Goal: Information Seeking & Learning: Learn about a topic

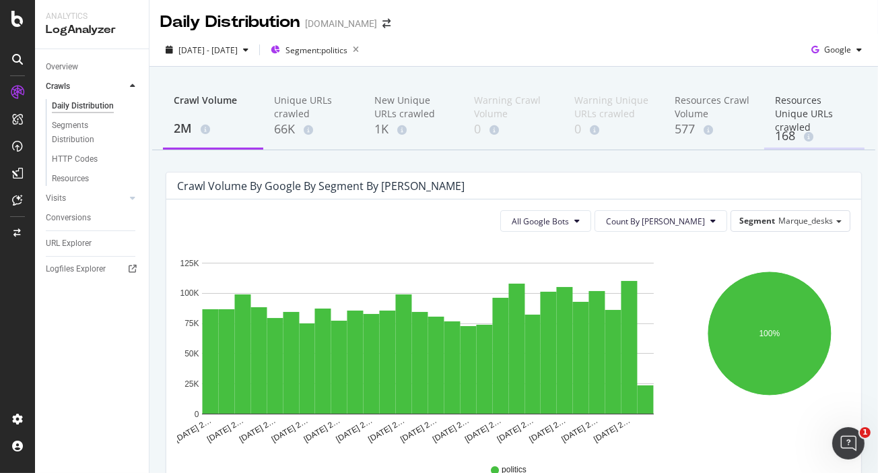
click at [828, 123] on div "Resources Unique URLs crawled" at bounding box center [814, 111] width 79 height 34
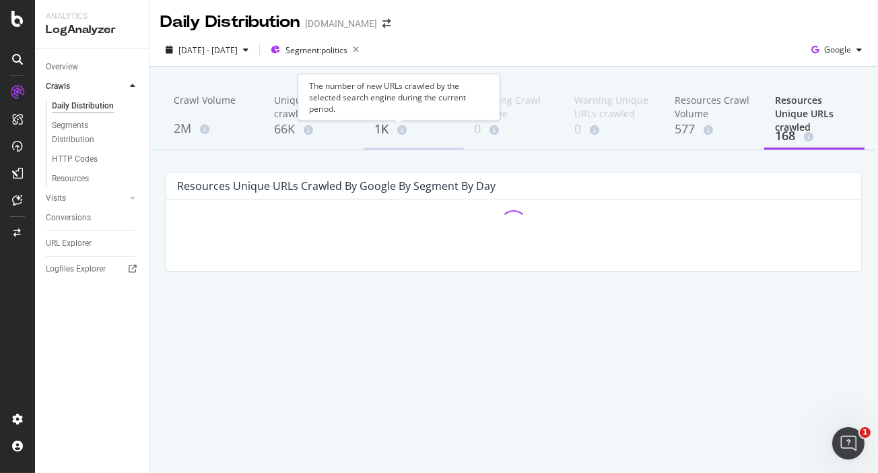
click at [396, 125] on div "1K" at bounding box center [413, 130] width 79 height 18
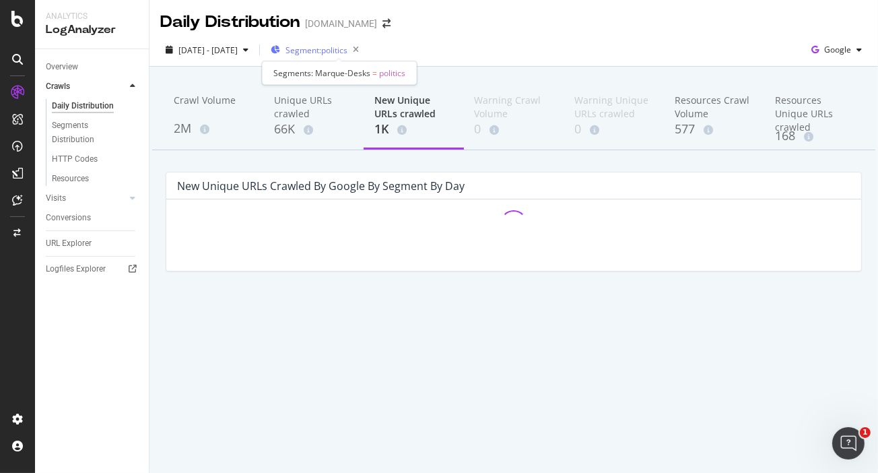
click at [345, 55] on span "Segment: politics" at bounding box center [317, 49] width 62 height 11
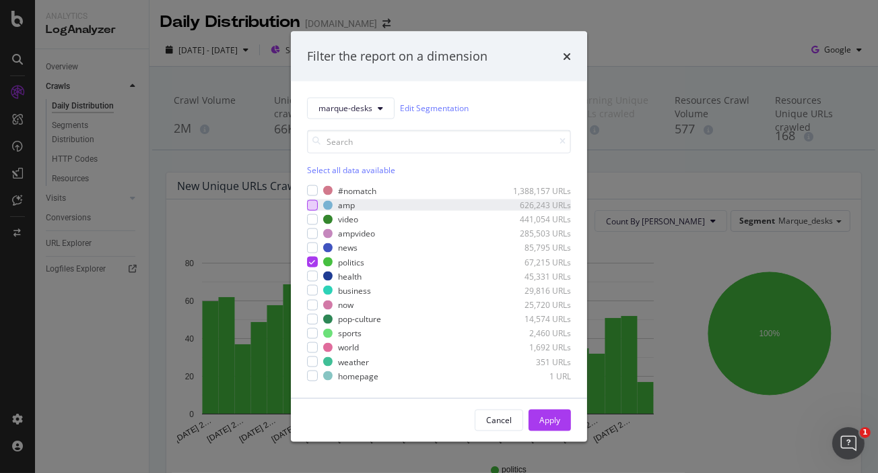
click at [314, 201] on div "modal" at bounding box center [312, 204] width 11 height 11
click at [312, 261] on icon "modal" at bounding box center [313, 262] width 6 height 7
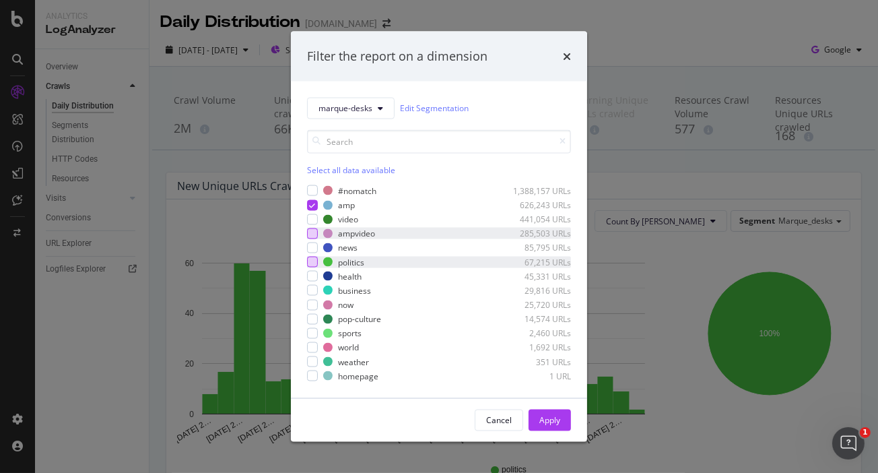
click at [314, 232] on div "modal" at bounding box center [312, 233] width 11 height 11
click at [546, 415] on div "Apply" at bounding box center [549, 419] width 21 height 11
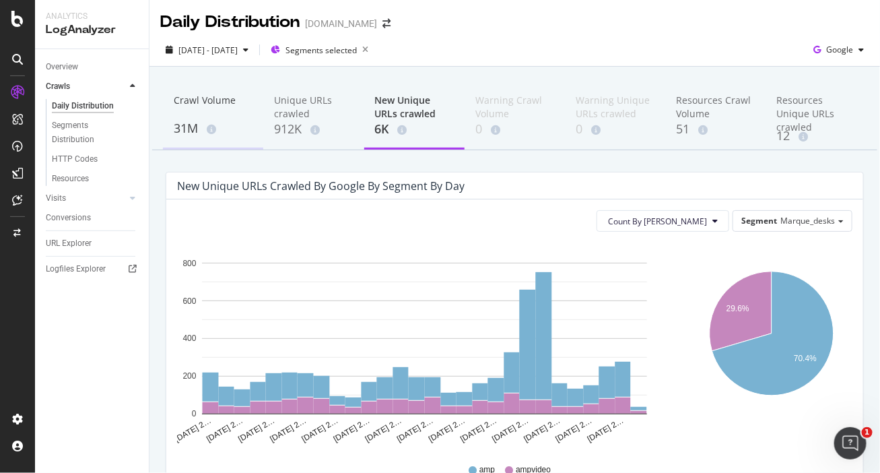
click at [180, 143] on div "Crawl Volume 31M" at bounding box center [213, 116] width 100 height 67
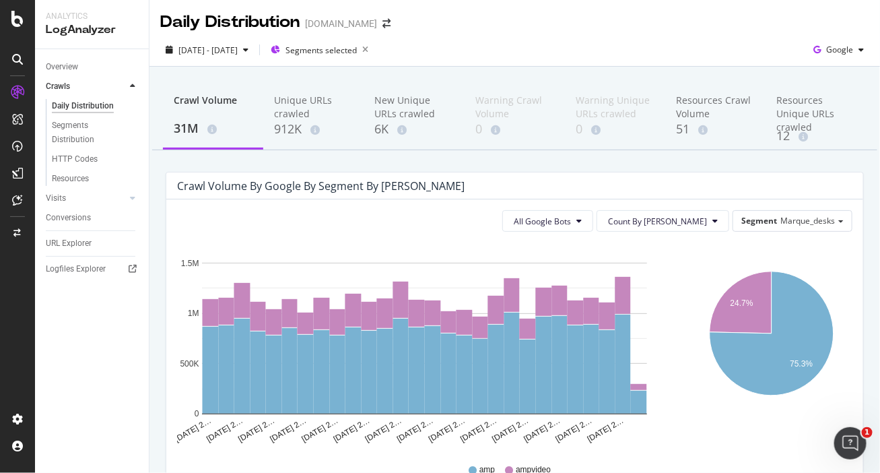
click at [782, 15] on div "Daily Distribution nbcnews.com" at bounding box center [514, 17] width 731 height 34
click at [397, 102] on div "New Unique URLs crawled" at bounding box center [414, 107] width 79 height 27
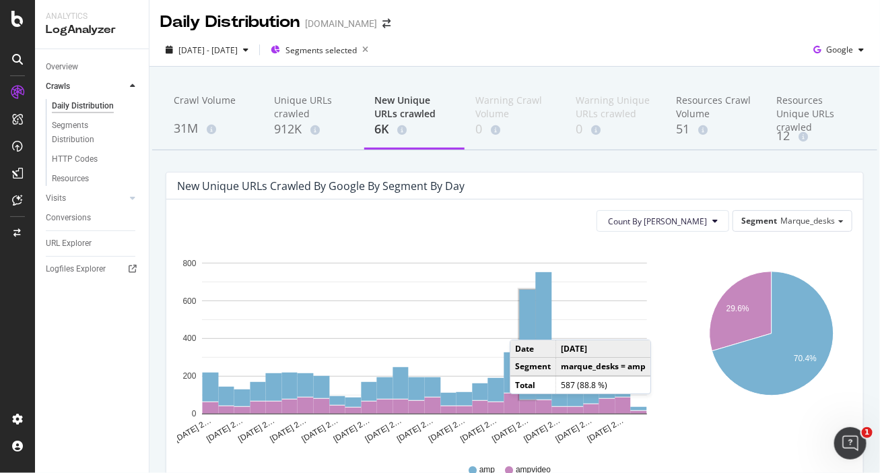
click at [523, 326] on rect "A chart." at bounding box center [528, 345] width 16 height 110
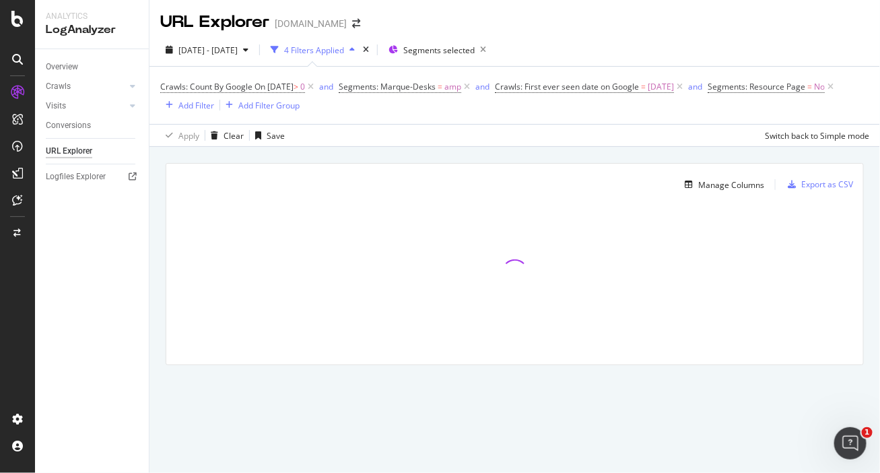
click at [771, 9] on div "URL Explorer nbcnews.com" at bounding box center [514, 17] width 731 height 34
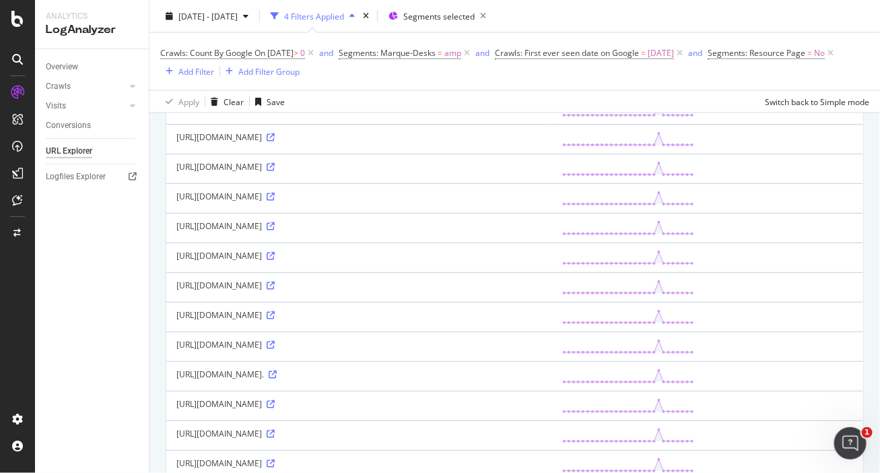
scroll to position [842, 0]
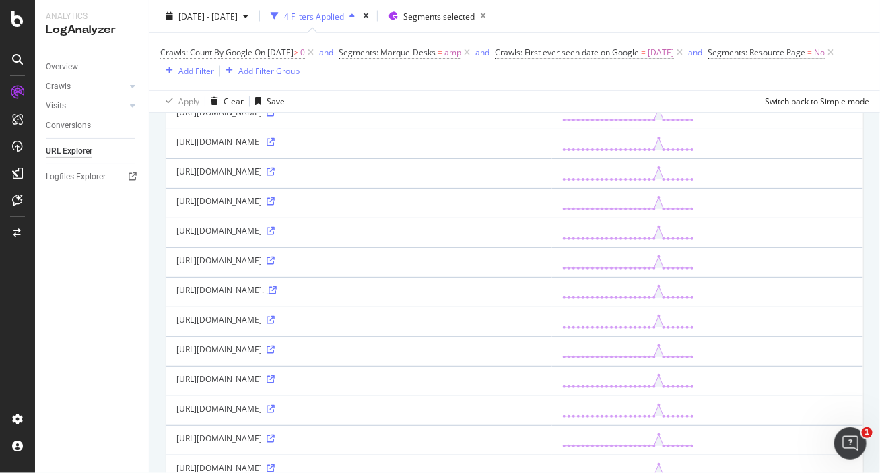
click at [277, 288] on icon at bounding box center [273, 290] width 8 height 8
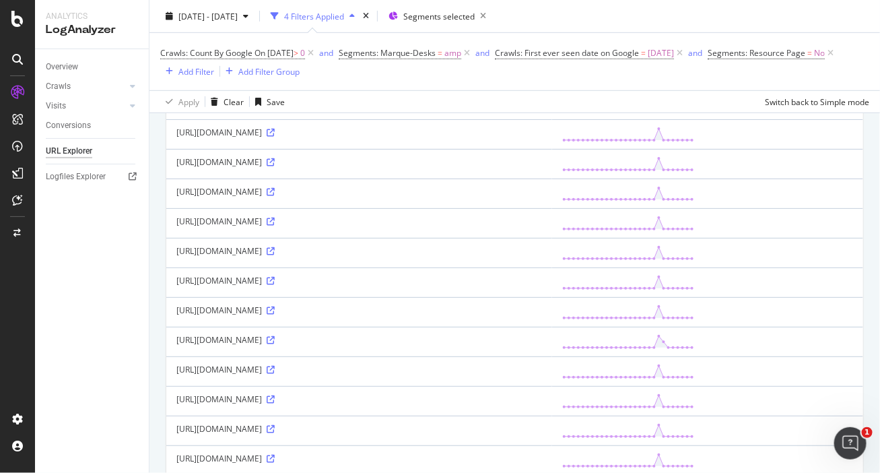
scroll to position [253, 0]
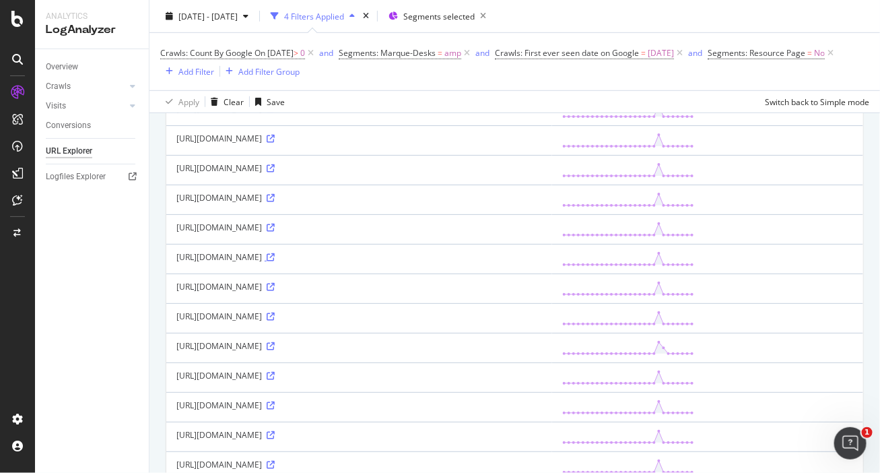
click at [275, 259] on icon at bounding box center [271, 257] width 8 height 8
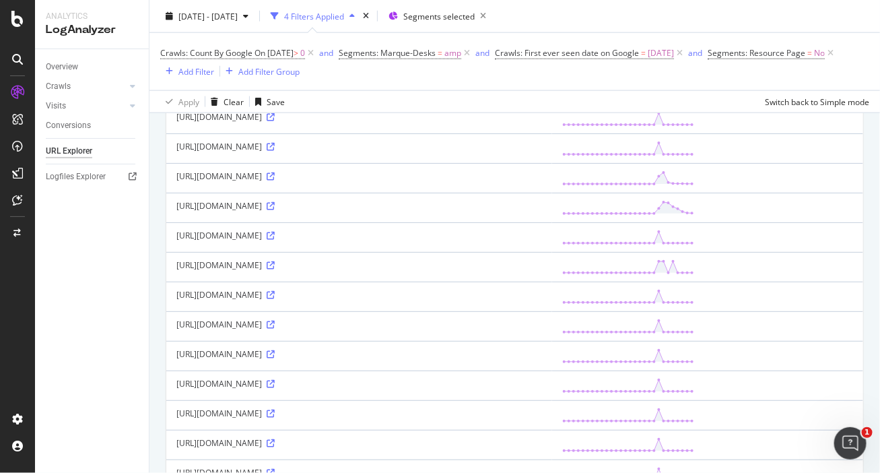
scroll to position [589, 0]
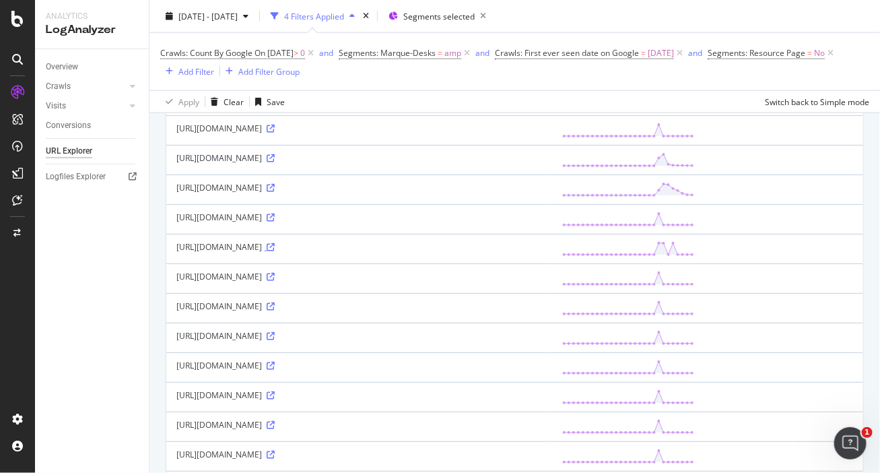
click at [275, 245] on icon at bounding box center [271, 247] width 8 height 8
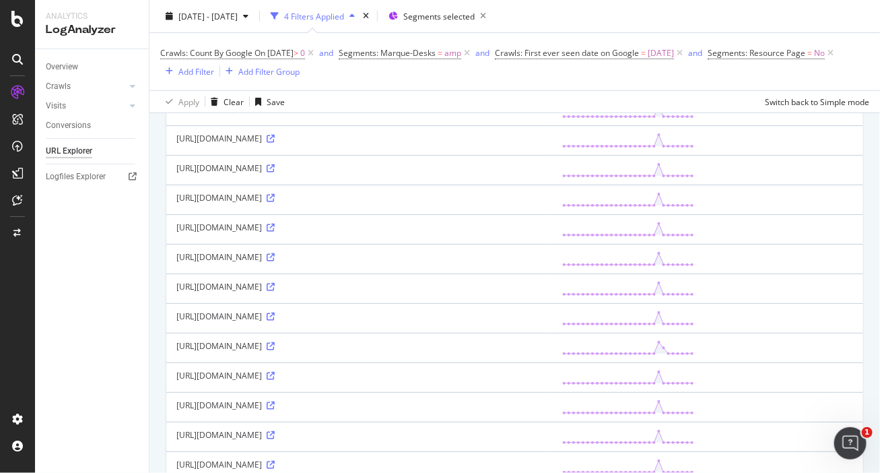
scroll to position [253, 0]
click at [275, 169] on icon at bounding box center [271, 168] width 8 height 8
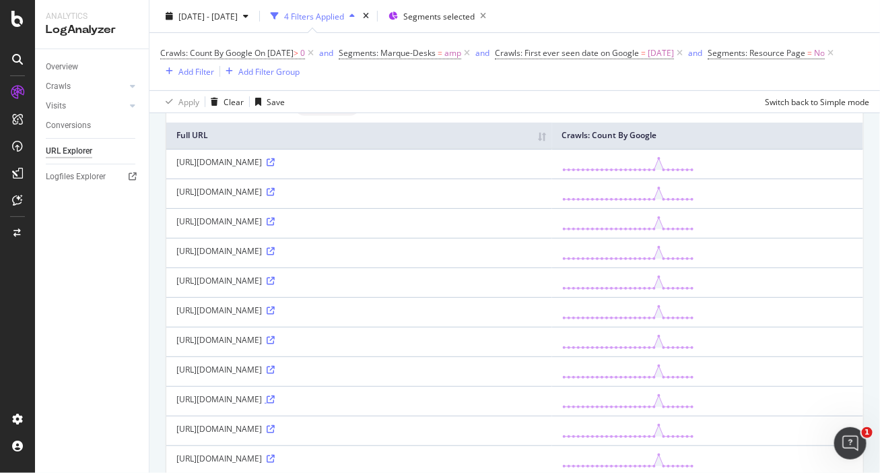
scroll to position [83, 0]
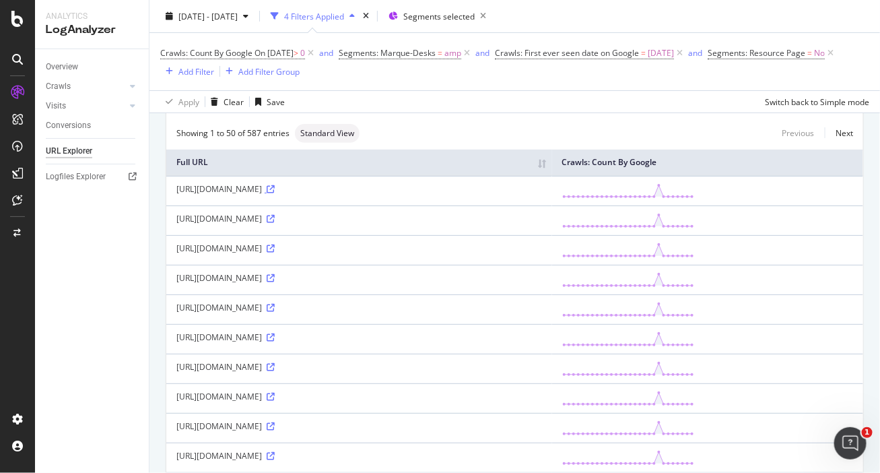
click at [275, 193] on icon at bounding box center [271, 189] width 8 height 8
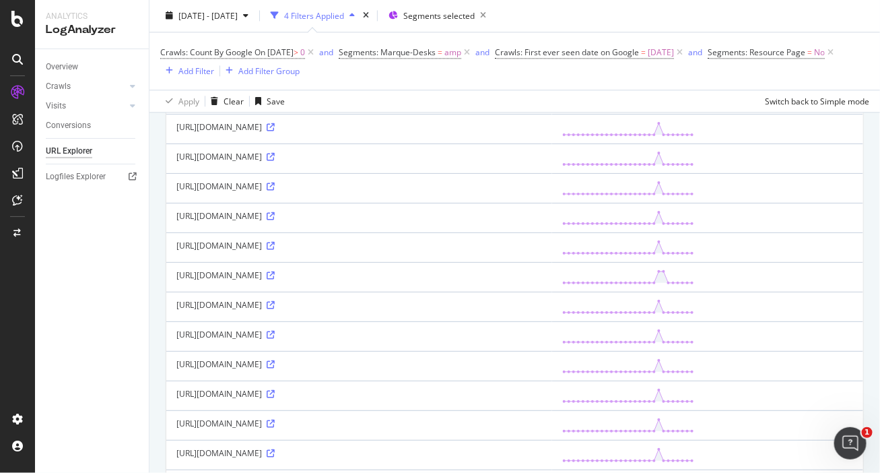
scroll to position [1094, 0]
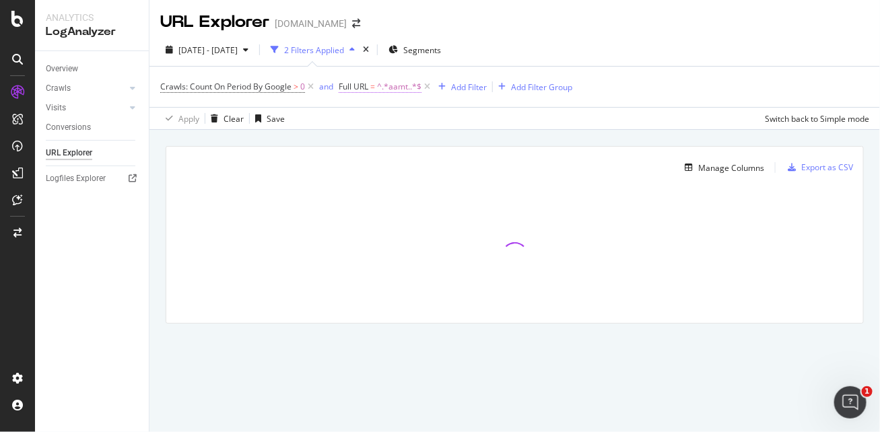
click at [371, 85] on span "Full URL = ^.*aamt..*$" at bounding box center [380, 87] width 83 height 12
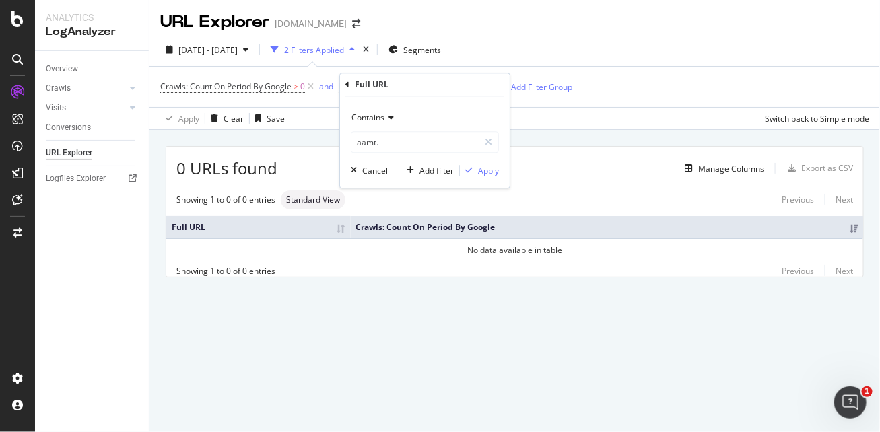
click at [693, 52] on div "[DATE] - [DATE] 2 Filters Applied Segments" at bounding box center [514, 52] width 731 height 27
